Goal: Navigation & Orientation: Find specific page/section

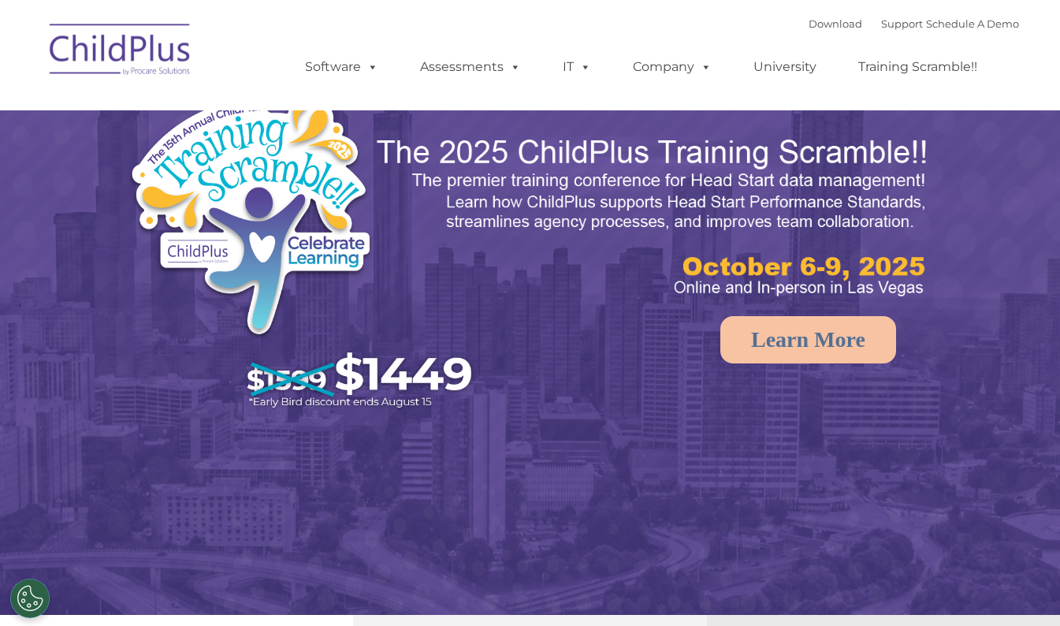
select select "MEDIUM"
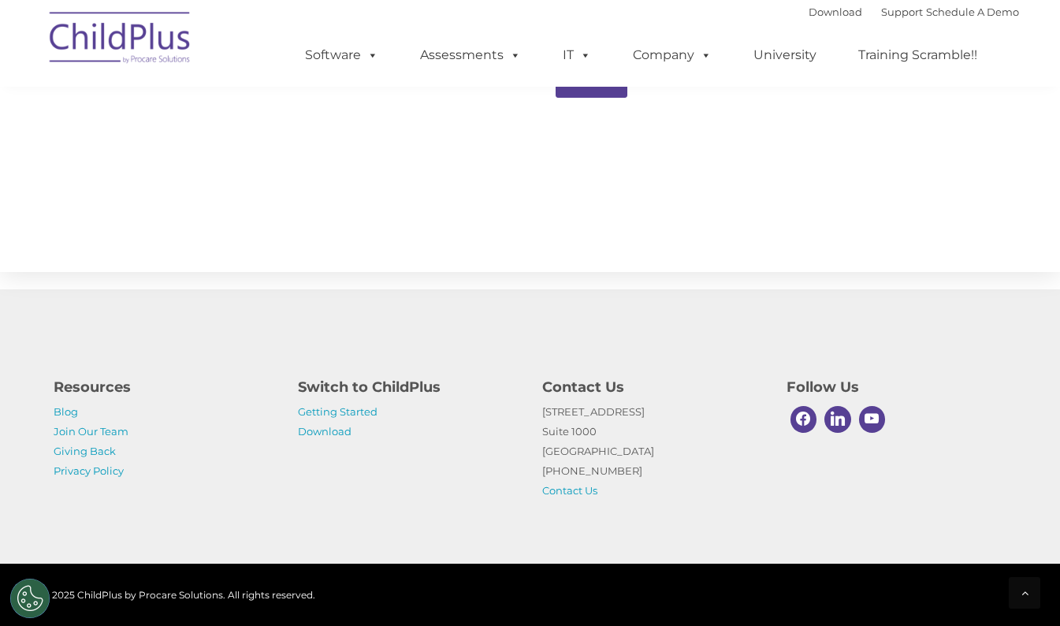
scroll to position [1739, 0]
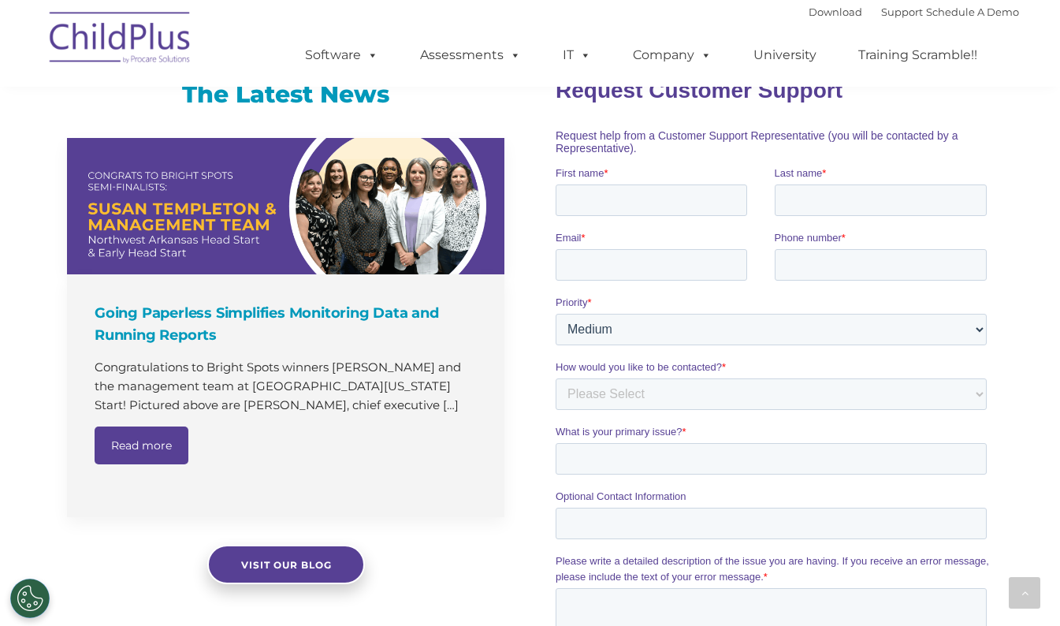
click at [69, 451] on div "Going Paperless Simplifies Monitoring Data and Running Reports Congratulations …" at bounding box center [286, 395] width 438 height 243
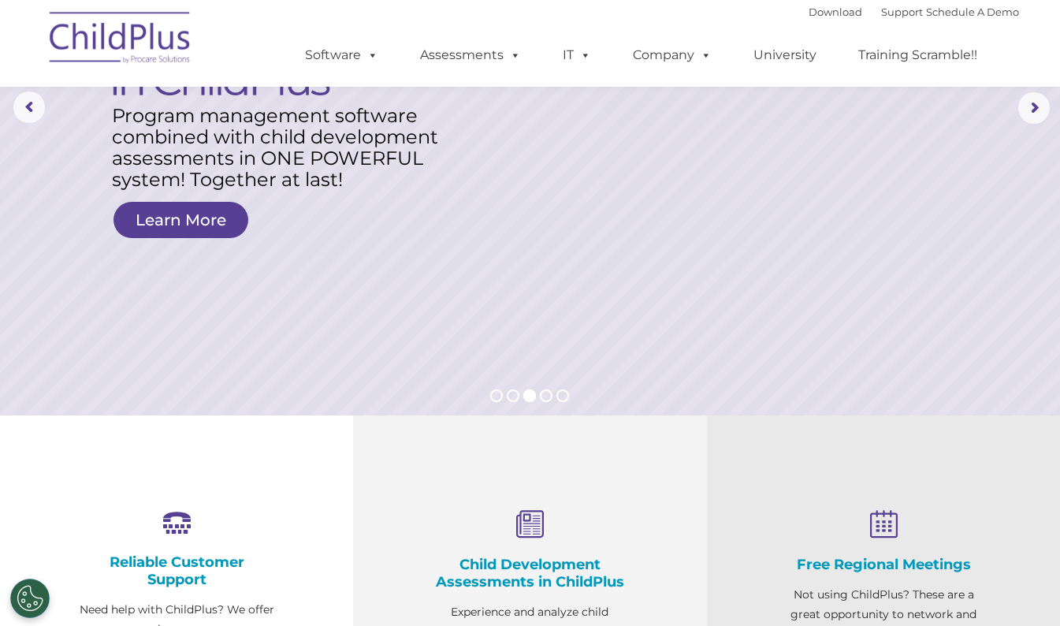
scroll to position [0, 0]
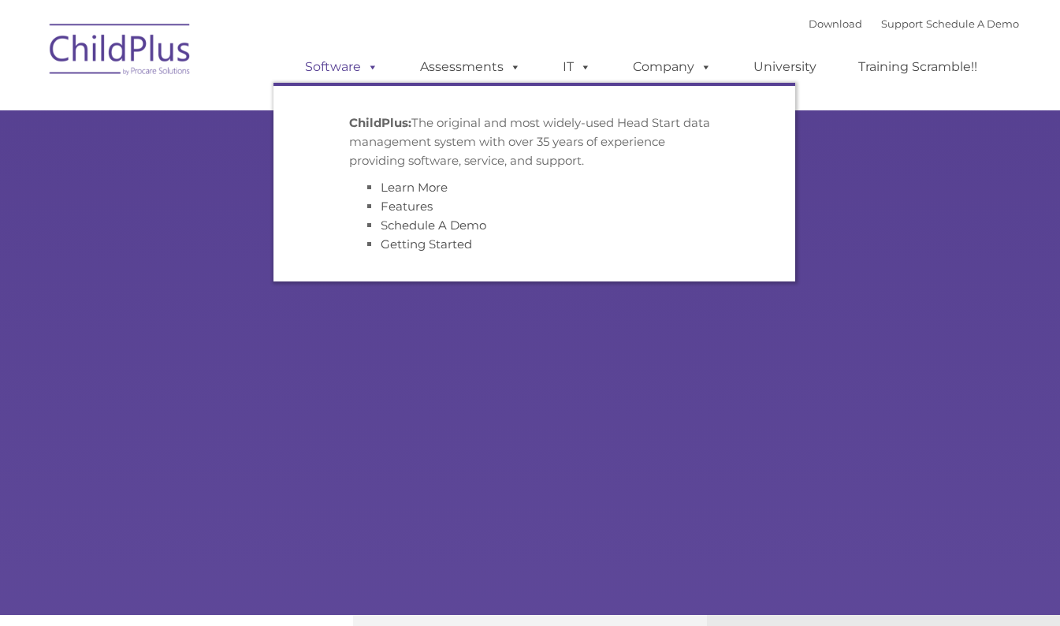
click at [349, 83] on link "Software" at bounding box center [341, 67] width 105 height 32
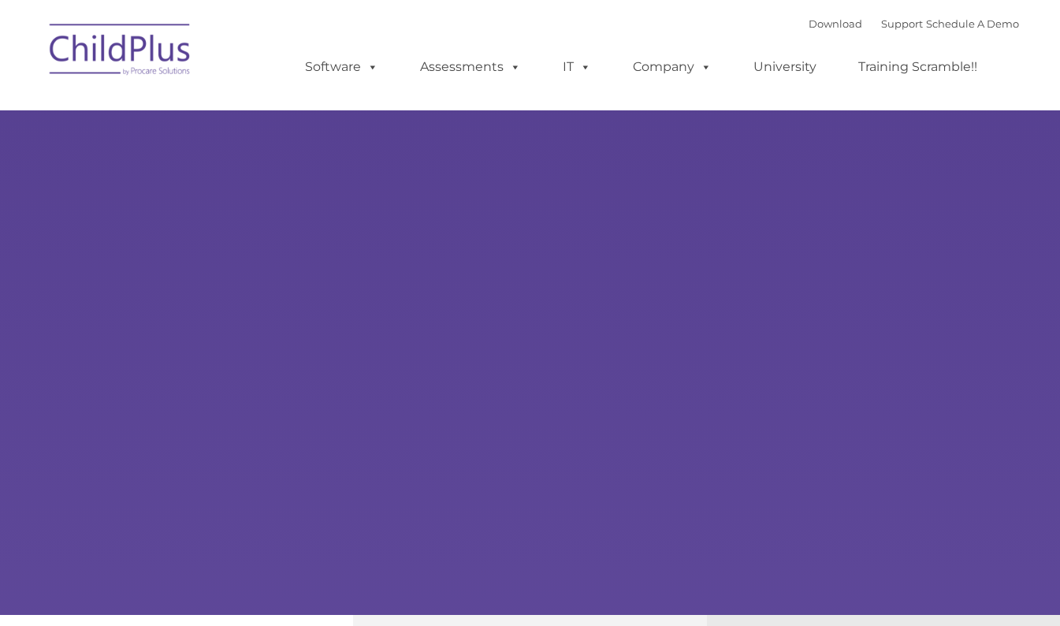
click at [163, 126] on div "Learn More Request a Demo The Future of ChildPlus is Here! Boost your productiv…" at bounding box center [530, 307] width 1060 height 615
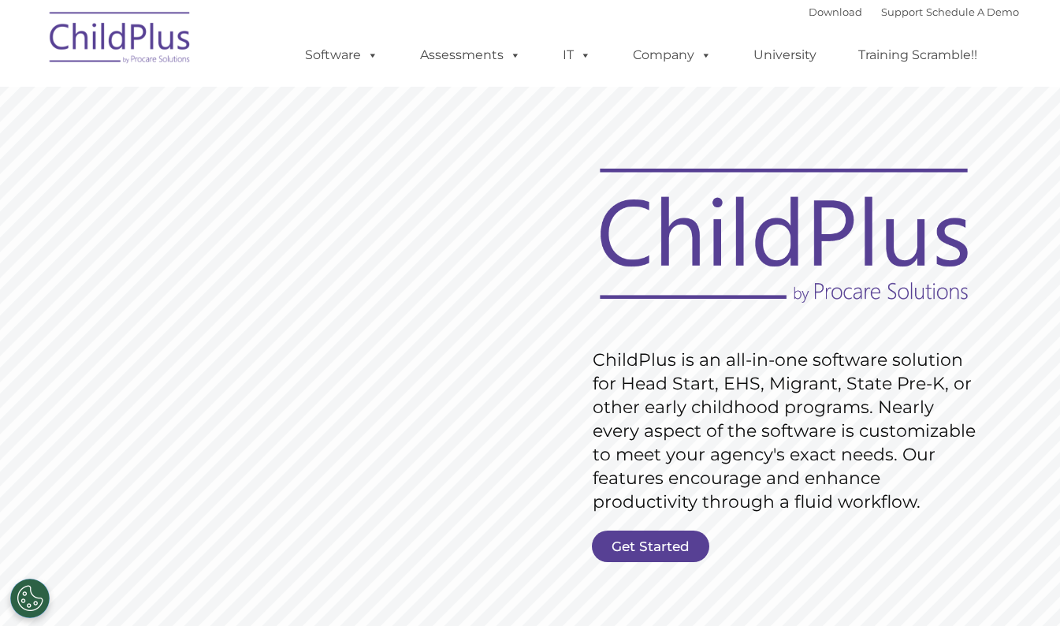
click at [110, 65] on img at bounding box center [121, 40] width 158 height 79
click at [330, 50] on link "Software" at bounding box center [341, 55] width 105 height 32
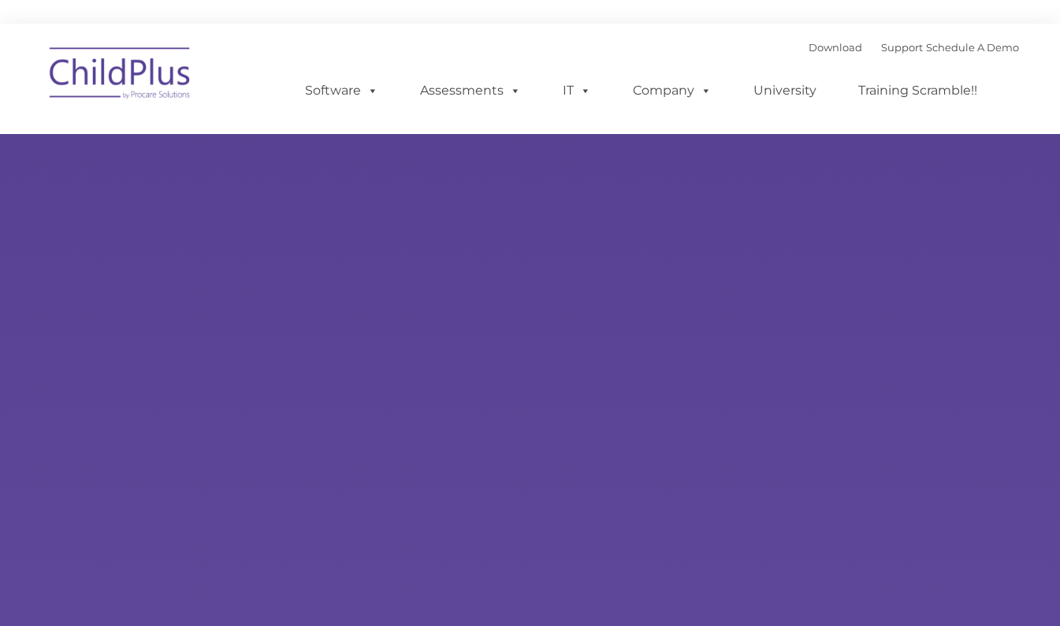
type input ""
click at [448, 99] on link "Assessments" at bounding box center [470, 91] width 132 height 32
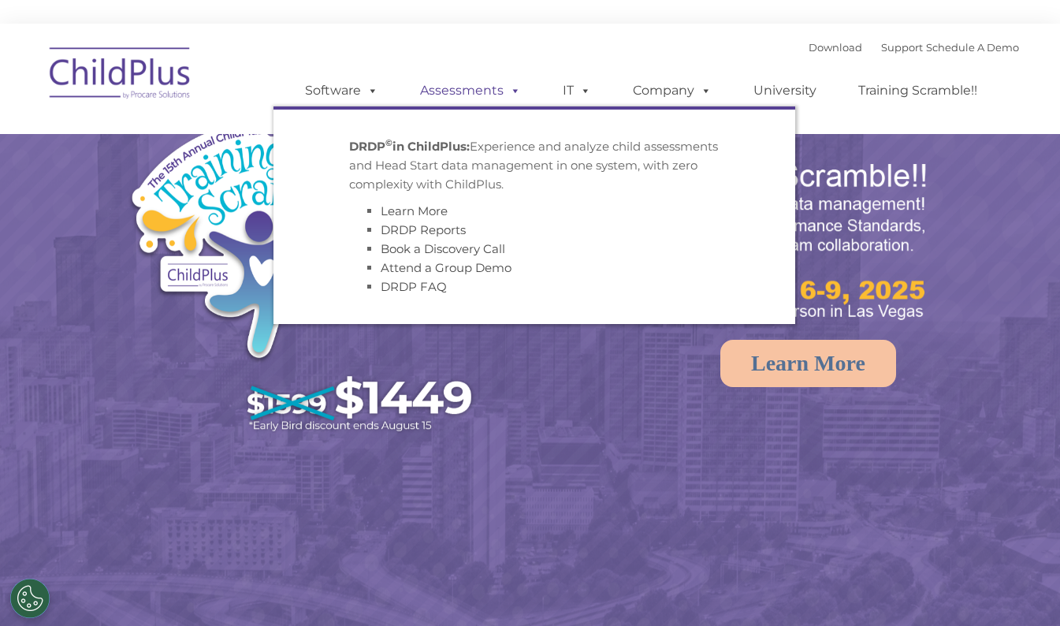
select select "MEDIUM"
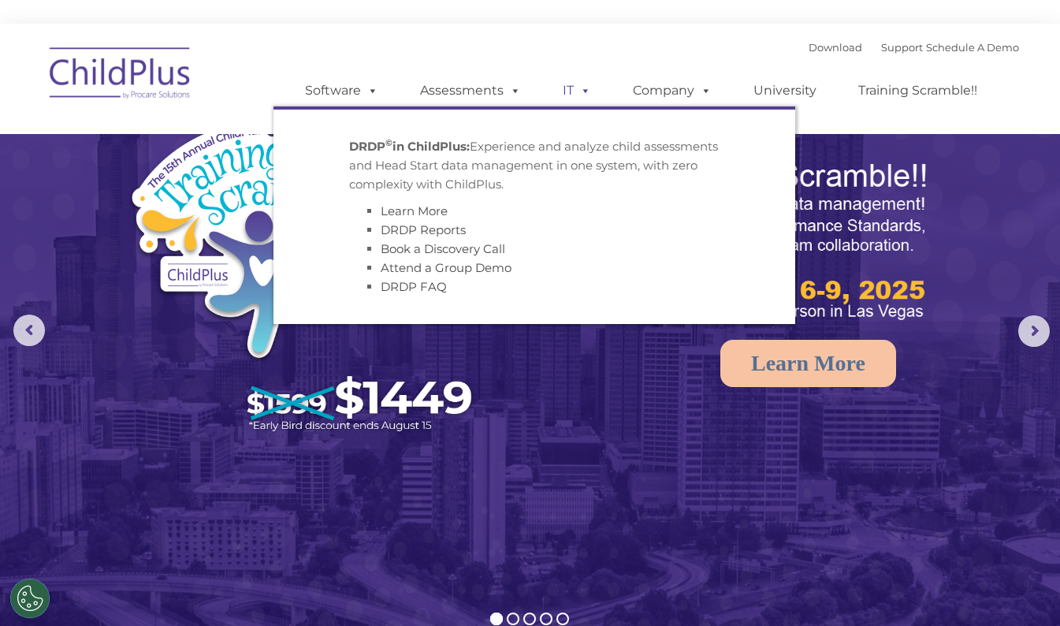
click at [576, 93] on span at bounding box center [582, 90] width 17 height 15
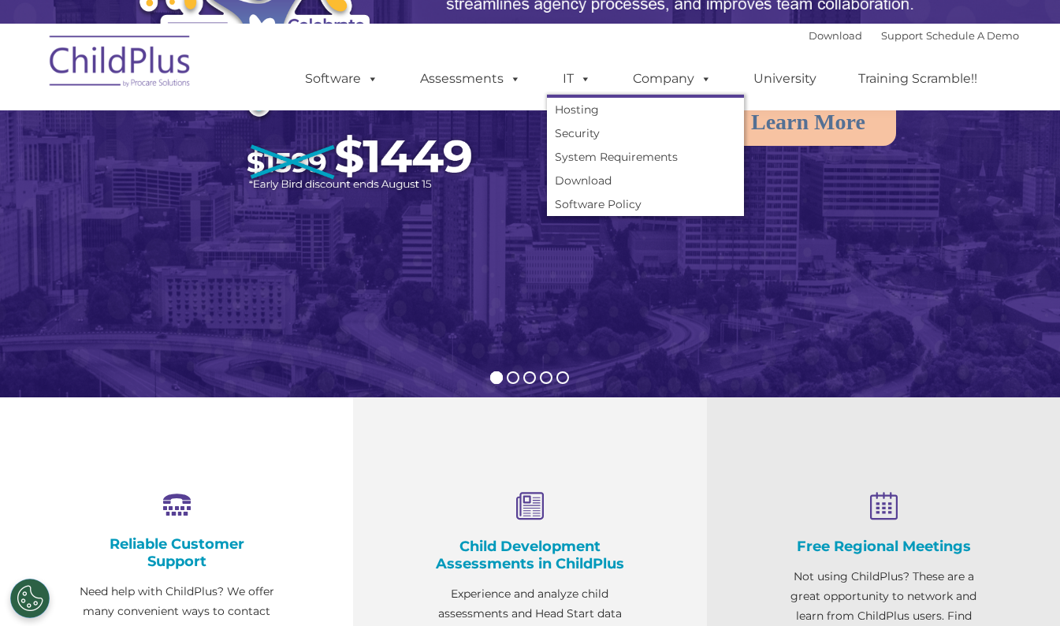
click at [932, 325] on img at bounding box center [530, 115] width 1060 height 667
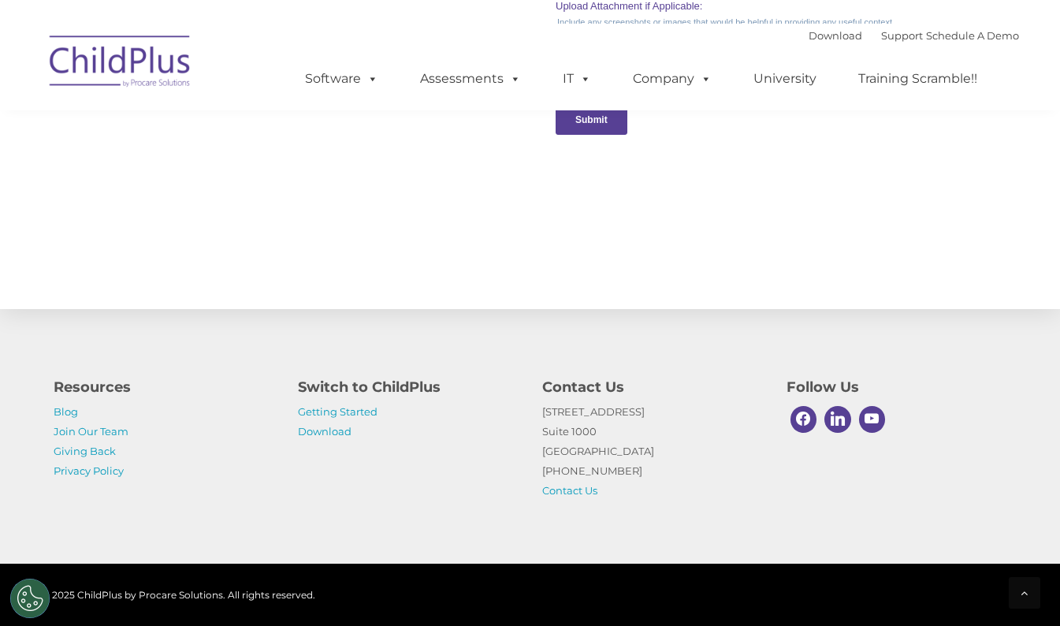
scroll to position [1725, 0]
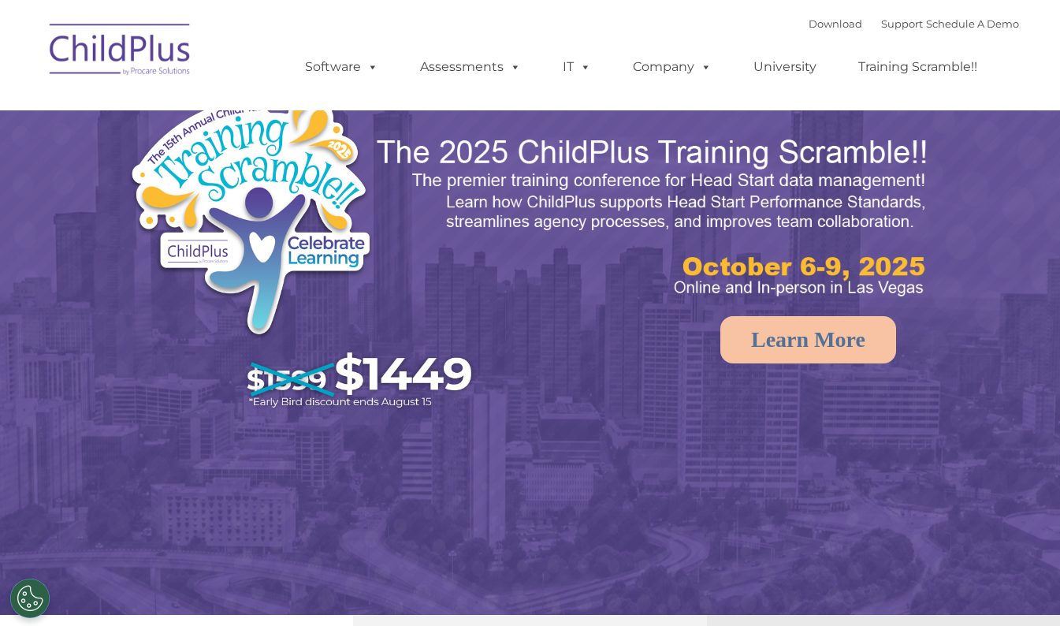
select select "MEDIUM"
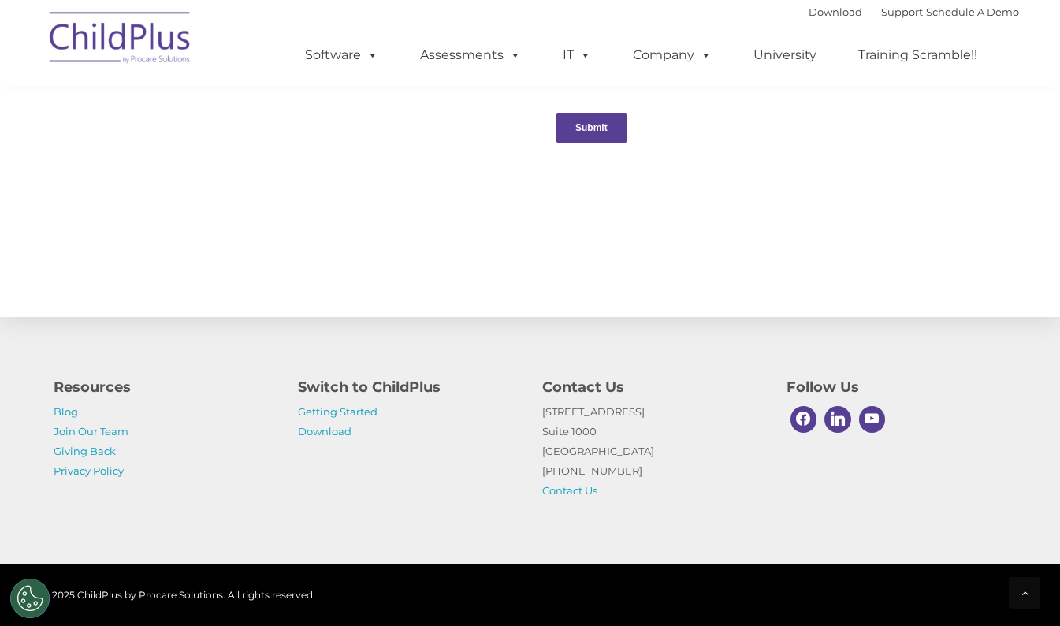
scroll to position [1739, 0]
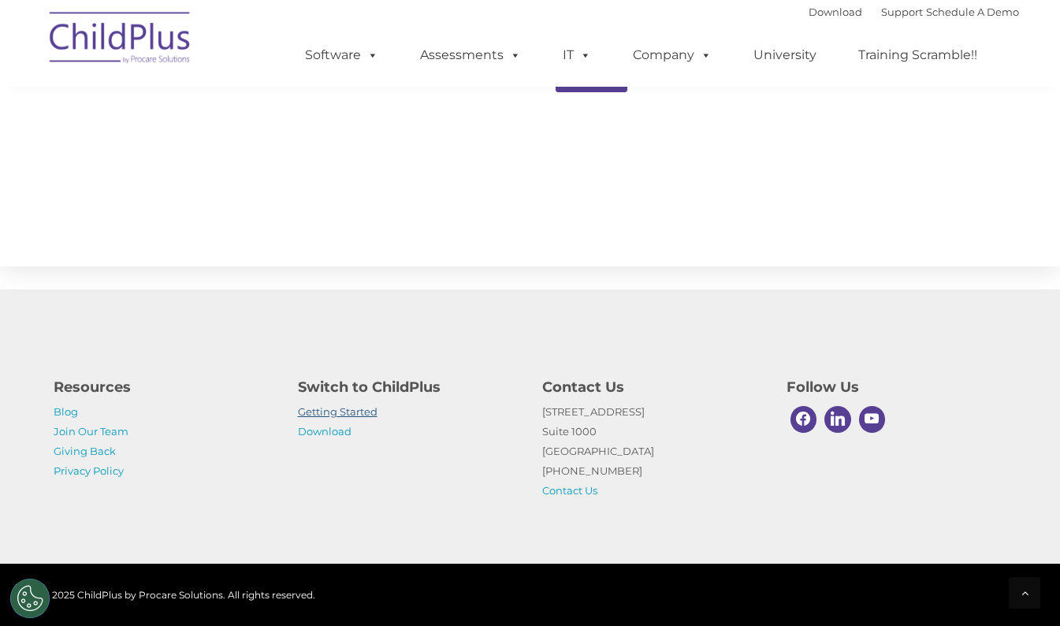
click at [352, 413] on link "Getting Started" at bounding box center [338, 411] width 80 height 13
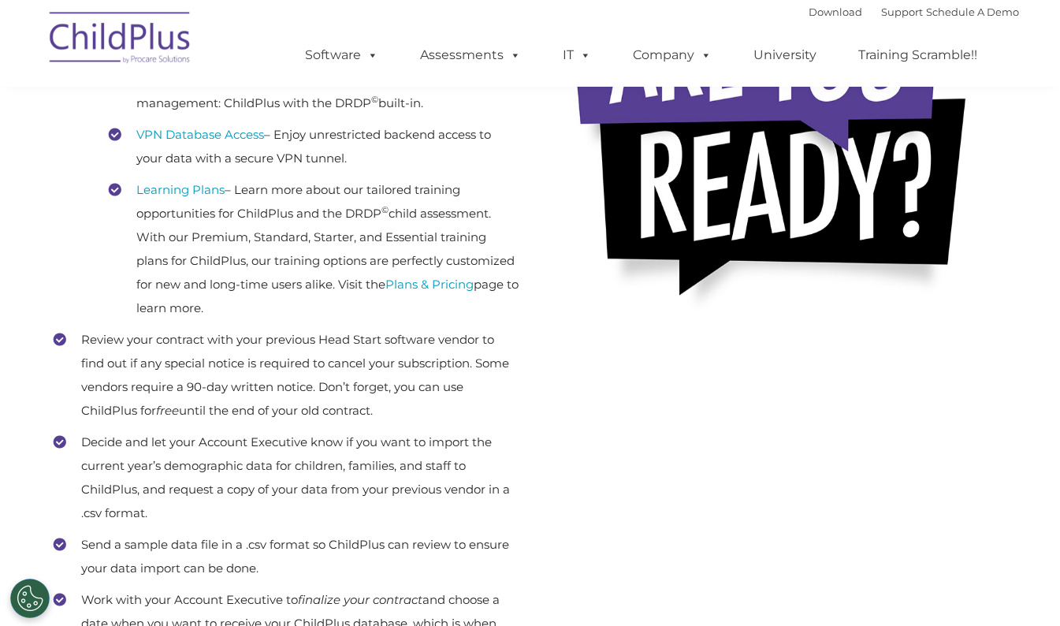
scroll to position [499, 1]
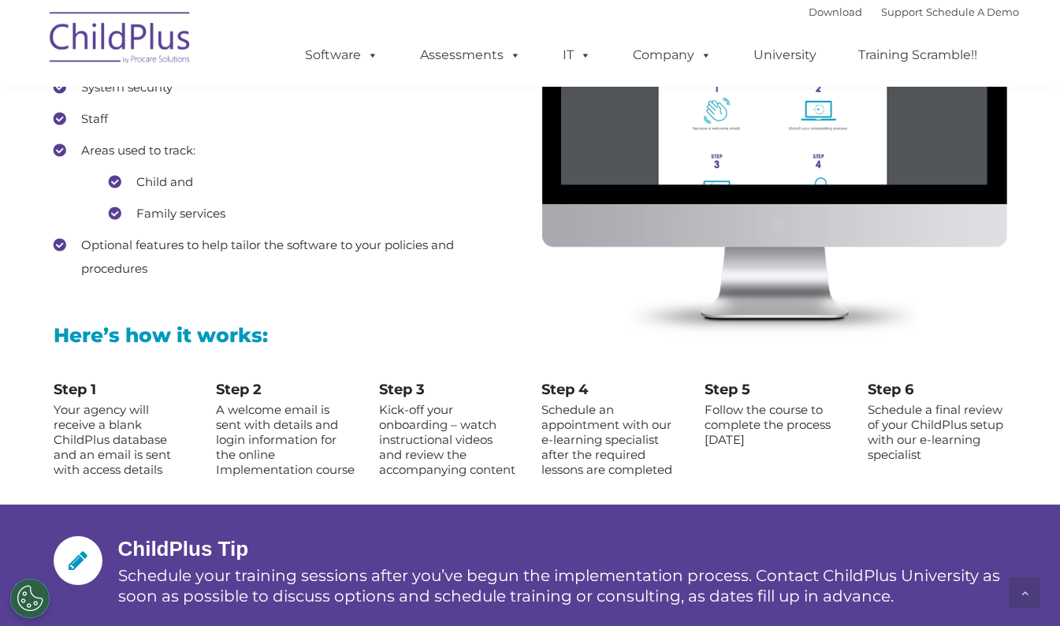
click at [352, 413] on p "A welcome email is sent with details and login information for the online Imple…" at bounding box center [286, 439] width 140 height 75
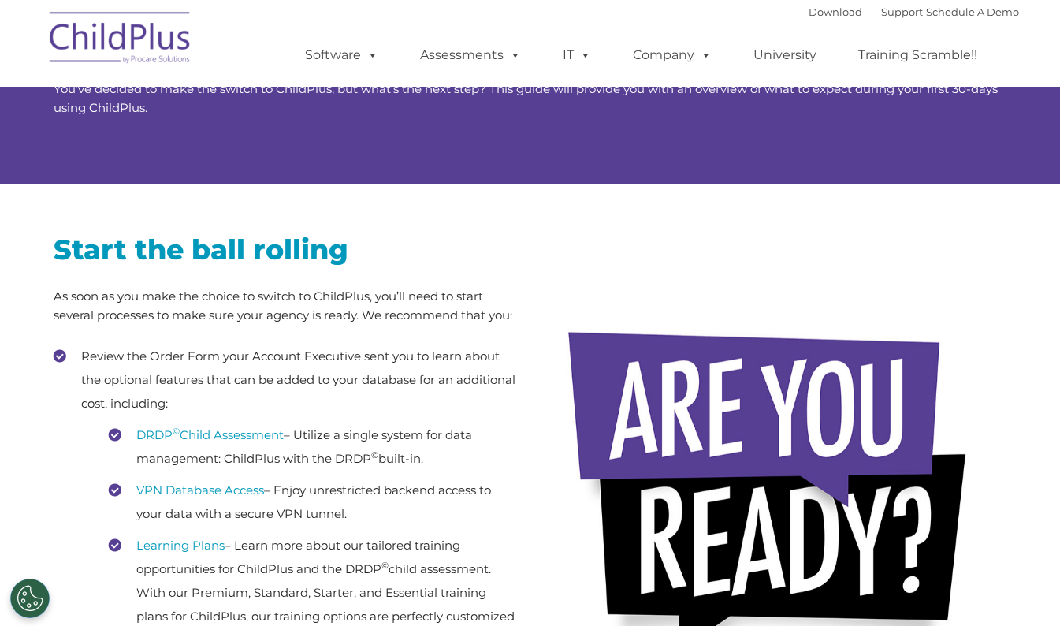
scroll to position [0, 0]
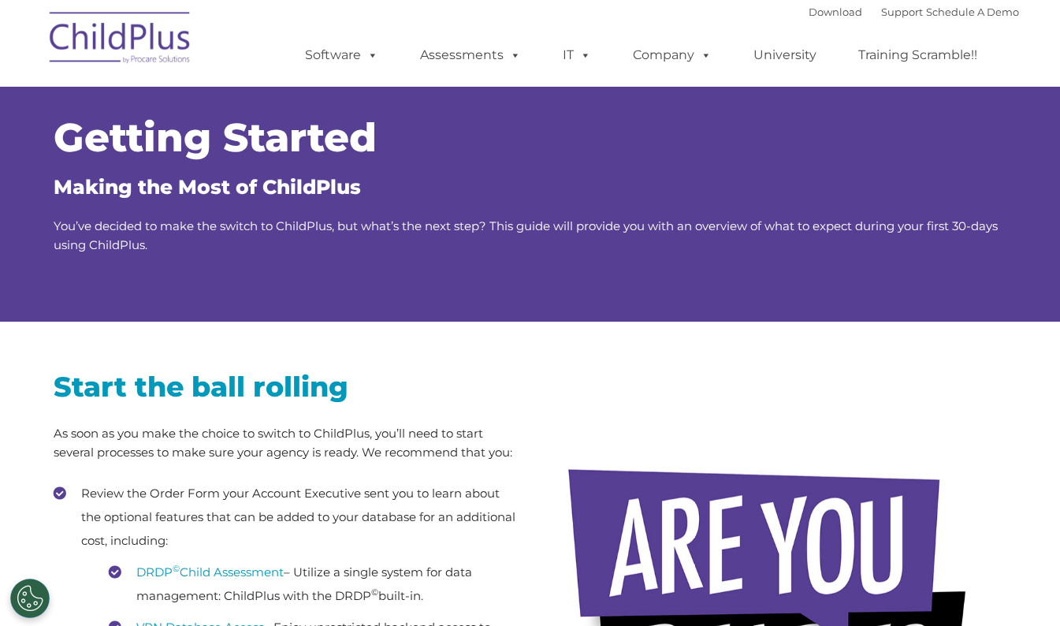
click at [169, 45] on img at bounding box center [121, 40] width 158 height 79
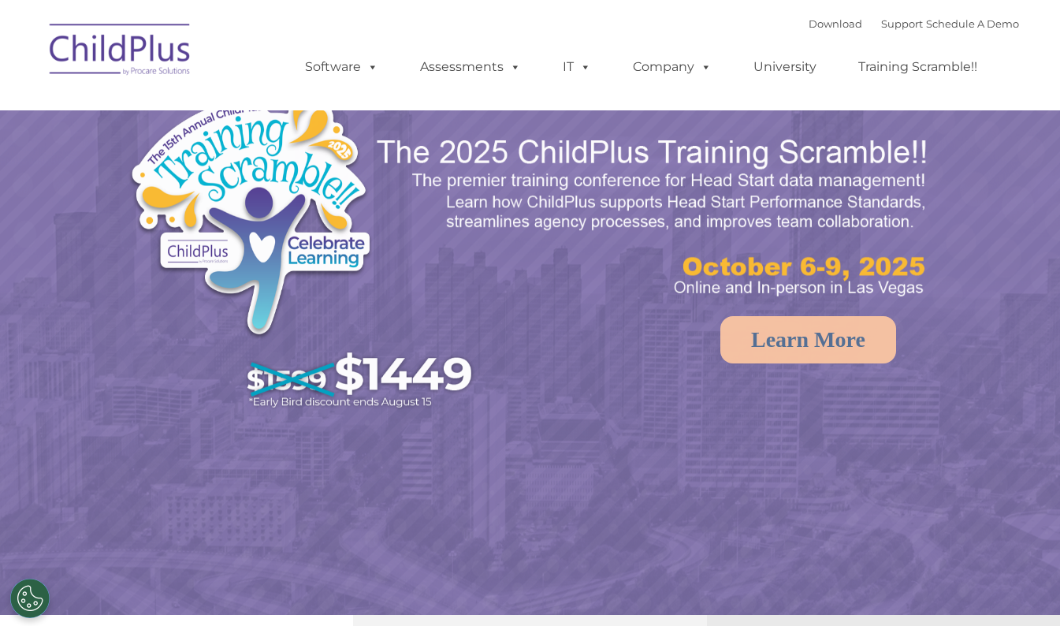
select select "MEDIUM"
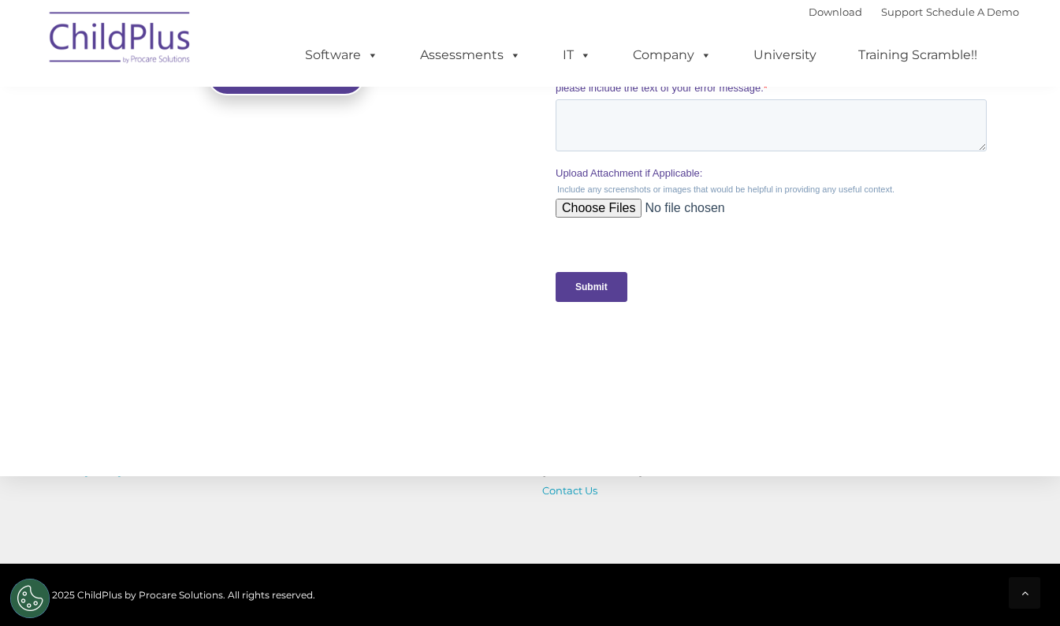
scroll to position [1739, 0]
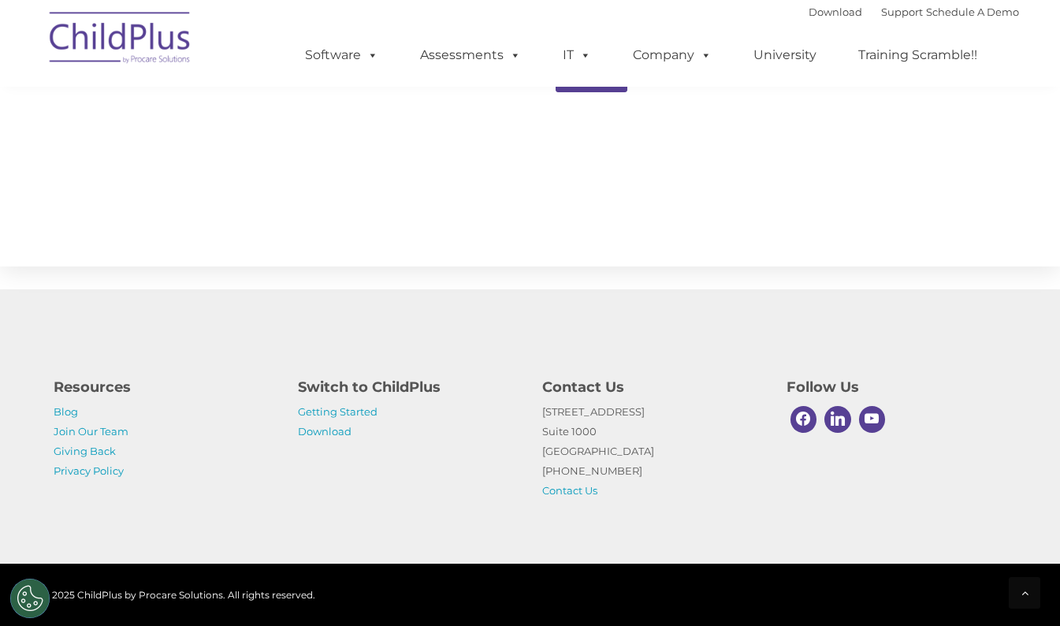
drag, startPoint x: 409, startPoint y: 257, endPoint x: 292, endPoint y: 218, distance: 123.7
